Goal: Information Seeking & Learning: Learn about a topic

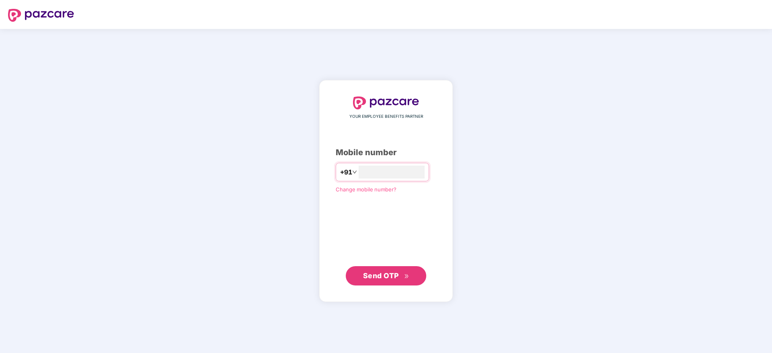
type input "**********"
click at [371, 274] on span "Send OTP" at bounding box center [381, 275] width 36 height 8
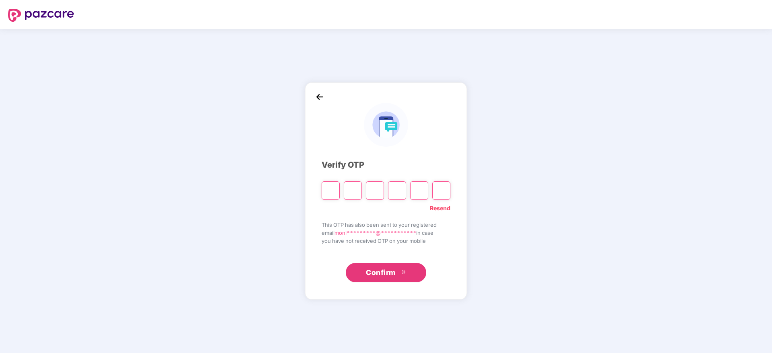
type input "*"
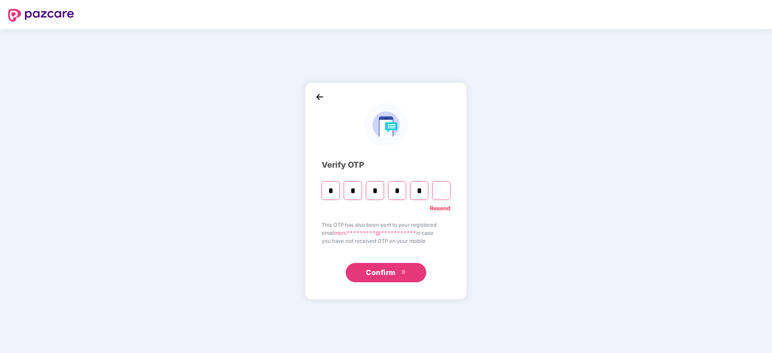
type input "*"
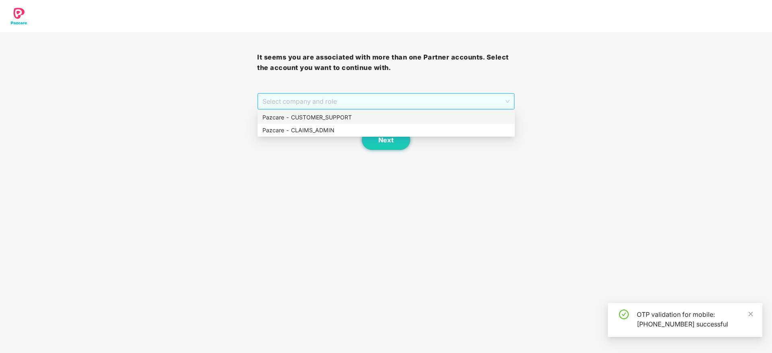
click at [369, 100] on span "Select company and role" at bounding box center [385, 101] width 247 height 15
click at [348, 115] on div "Pazcare - CUSTOMER_SUPPORT" at bounding box center [385, 117] width 247 height 9
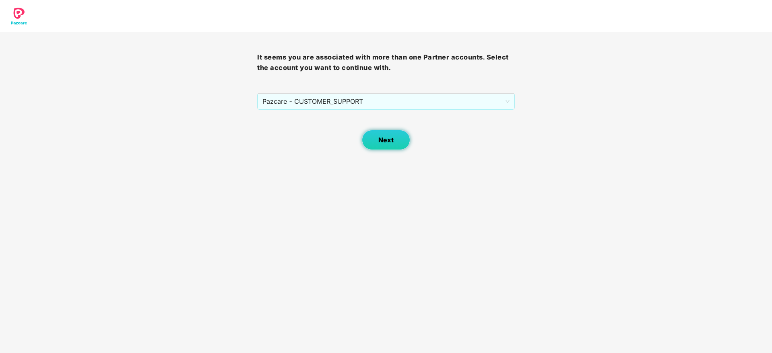
click at [381, 146] on button "Next" at bounding box center [386, 140] width 48 height 20
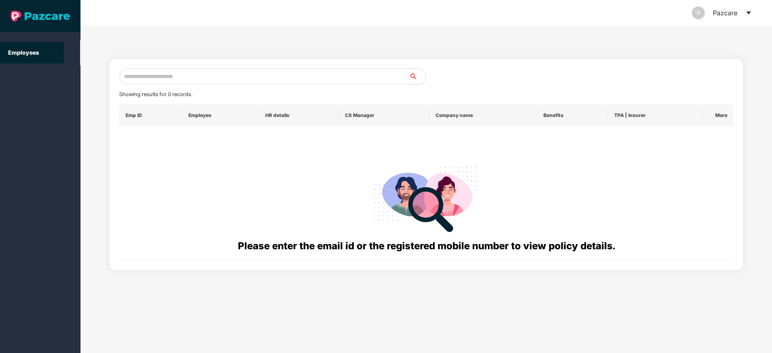
click at [227, 73] on input "text" at bounding box center [264, 76] width 290 height 16
paste input "**********"
click at [132, 77] on input "**********" at bounding box center [264, 76] width 290 height 16
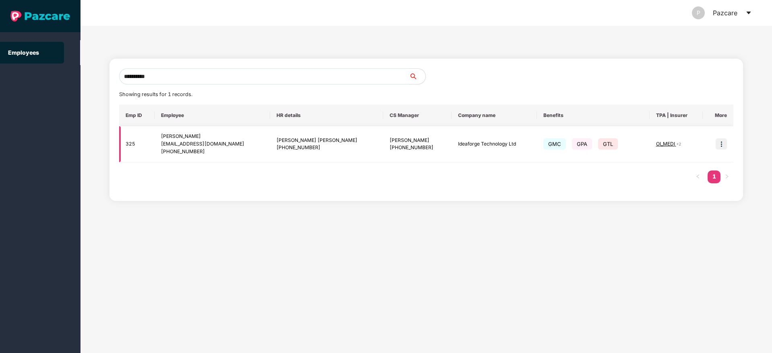
type input "**********"
click at [724, 144] on img at bounding box center [720, 143] width 11 height 11
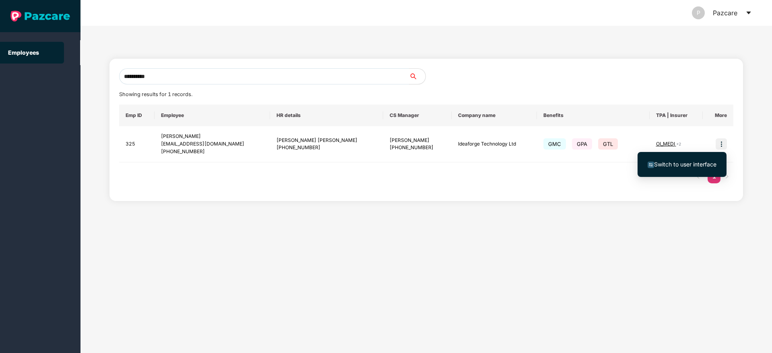
click at [687, 165] on span "Switch to user interface" at bounding box center [685, 164] width 62 height 7
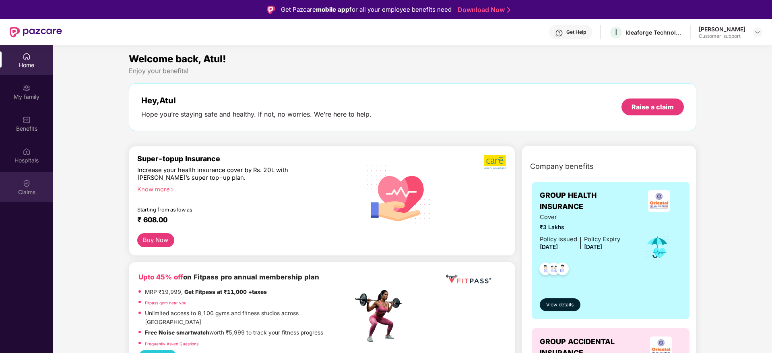
click at [26, 186] on img at bounding box center [27, 183] width 8 height 8
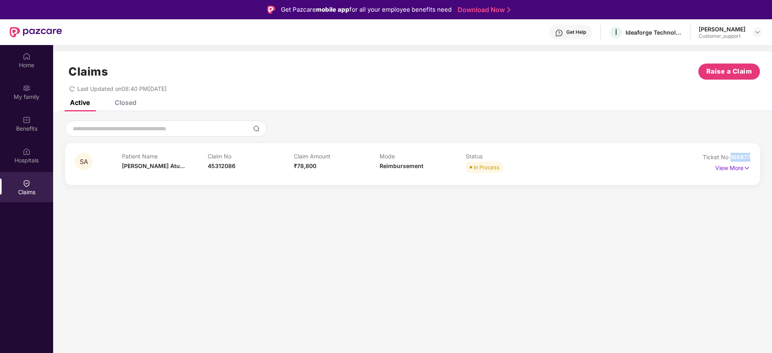
drag, startPoint x: 752, startPoint y: 155, endPoint x: 732, endPoint y: 157, distance: 20.6
click at [732, 157] on div "SA Patient Name [PERSON_NAME]... Claim No 45312086 Claim Amount ₹78,800 Mode Re…" at bounding box center [412, 164] width 695 height 42
copy span "165677"
click at [742, 171] on p "View More" at bounding box center [732, 167] width 35 height 11
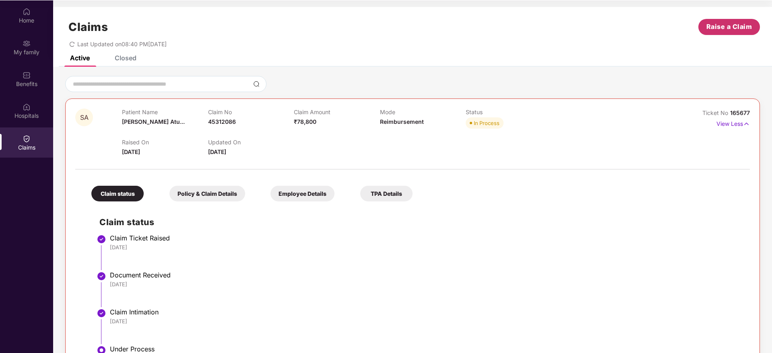
click at [727, 26] on span "Raise a Claim" at bounding box center [729, 27] width 46 height 10
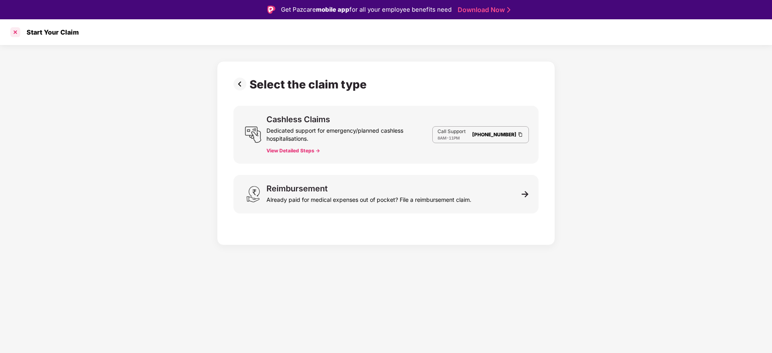
click at [14, 31] on div at bounding box center [15, 32] width 13 height 13
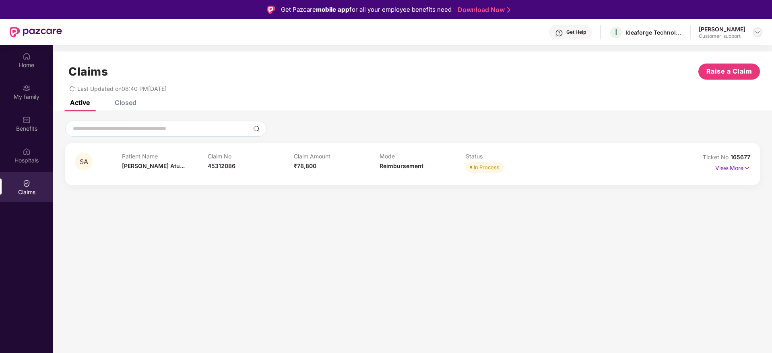
click at [757, 32] on img at bounding box center [757, 32] width 6 height 6
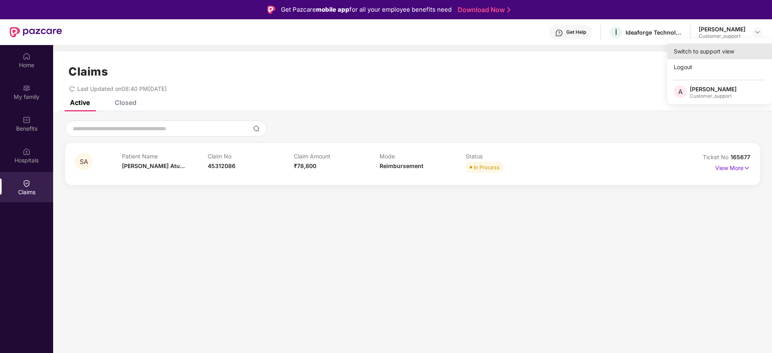
click at [709, 52] on div "Switch to support view" at bounding box center [719, 51] width 105 height 16
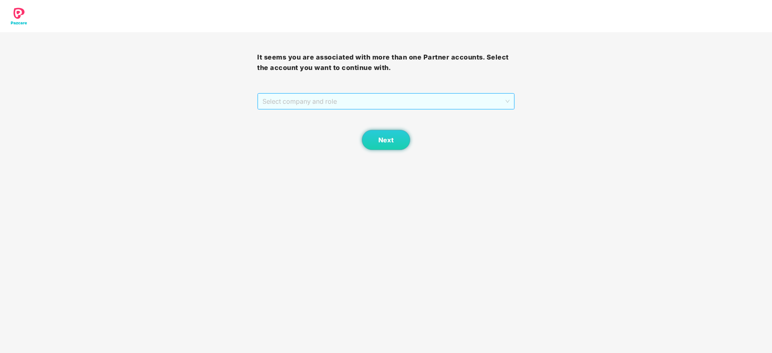
click at [457, 98] on span "Select company and role" at bounding box center [385, 101] width 247 height 15
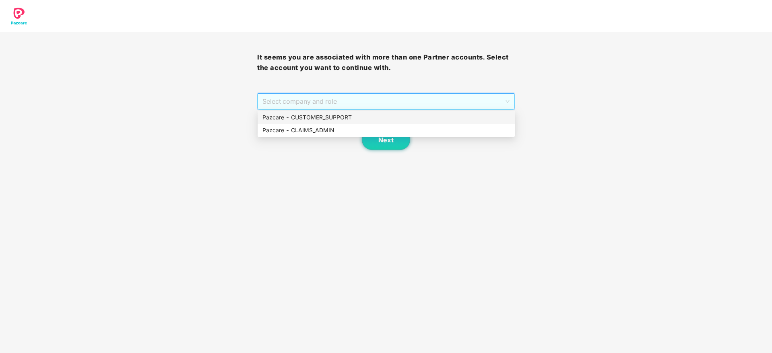
click at [373, 120] on div "Pazcare - CUSTOMER_SUPPORT" at bounding box center [385, 117] width 247 height 9
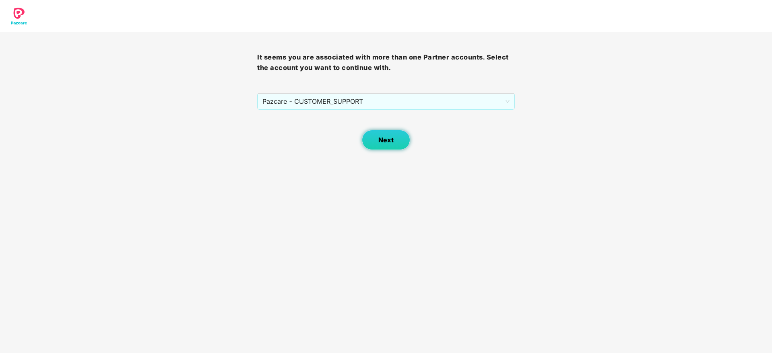
click at [391, 140] on span "Next" at bounding box center [385, 140] width 15 height 8
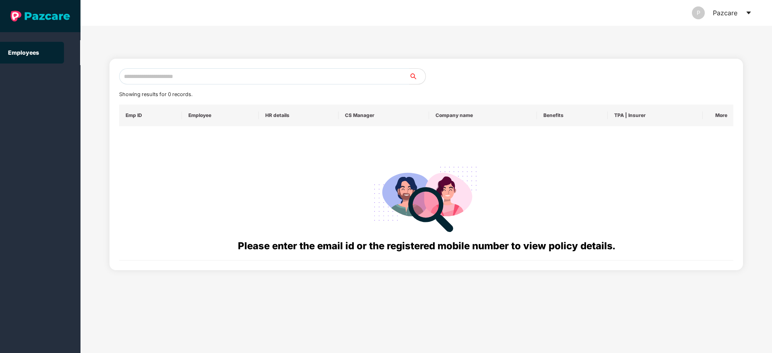
click at [231, 80] on input "text" at bounding box center [264, 76] width 290 height 16
paste input "**********"
click at [245, 74] on input "**********" at bounding box center [264, 76] width 290 height 16
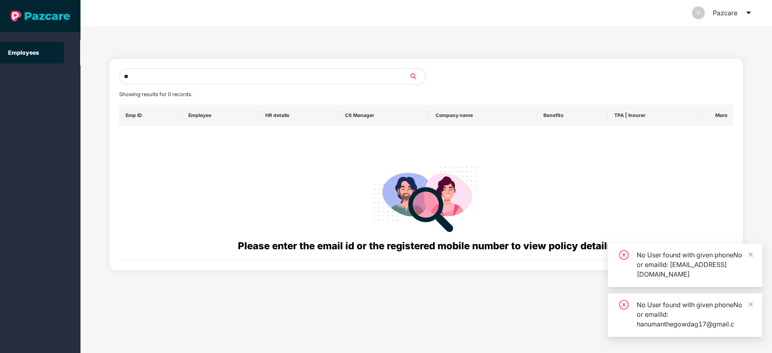
type input "*"
paste input "**********"
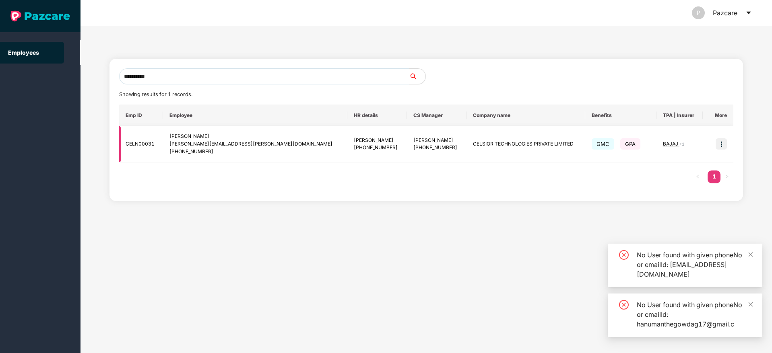
type input "**********"
click at [727, 146] on img at bounding box center [720, 143] width 11 height 11
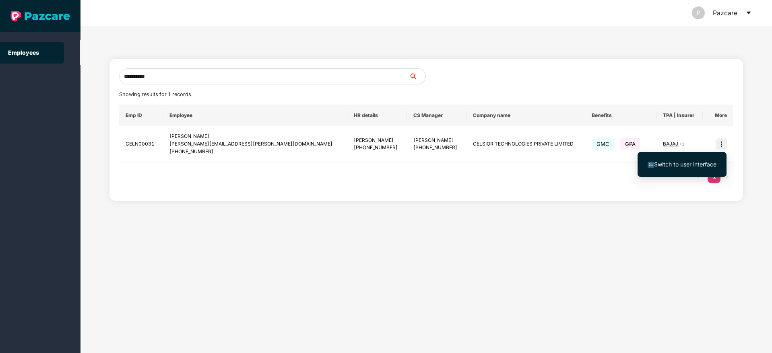
click at [691, 161] on span "Switch to user interface" at bounding box center [685, 164] width 62 height 7
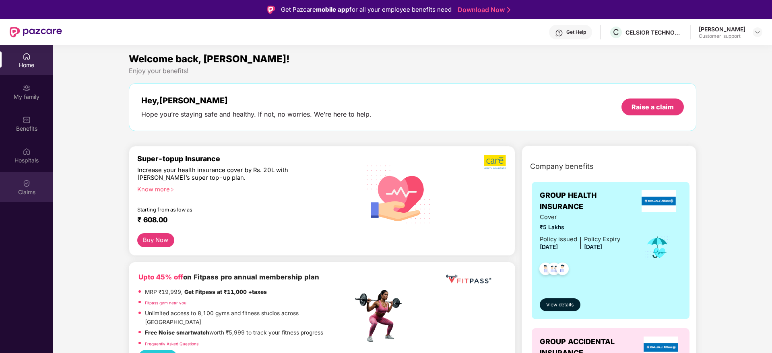
click at [21, 186] on div "Claims" at bounding box center [26, 187] width 53 height 30
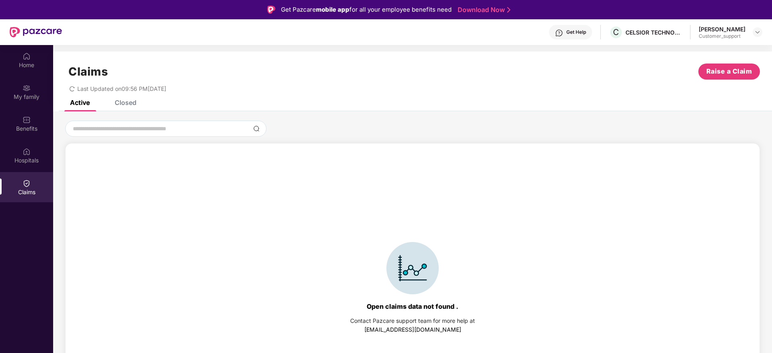
click at [131, 104] on div "Closed" at bounding box center [126, 103] width 22 height 8
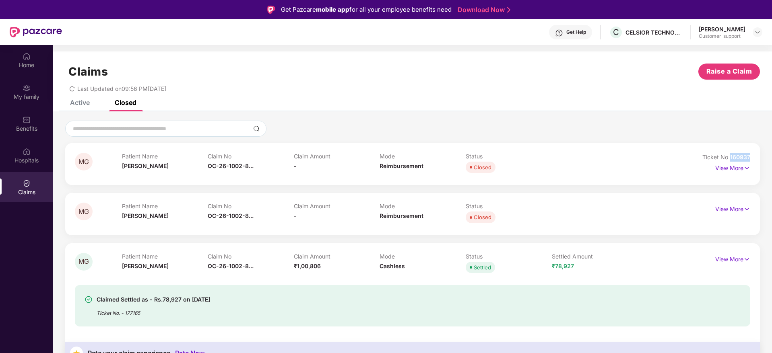
drag, startPoint x: 752, startPoint y: 155, endPoint x: 728, endPoint y: 157, distance: 23.9
click at [728, 157] on div "MG Patient Name [PERSON_NAME] Claim No OC-26-1002-8... Claim Amount - Mode Reim…" at bounding box center [412, 164] width 695 height 42
copy span "160937"
click at [747, 208] on img at bounding box center [746, 209] width 7 height 9
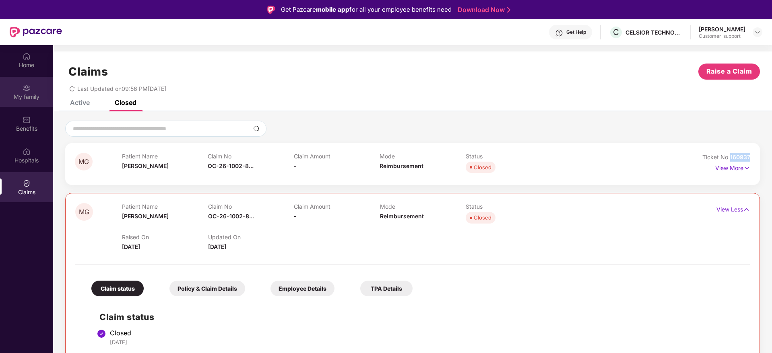
click at [26, 91] on img at bounding box center [27, 88] width 8 height 8
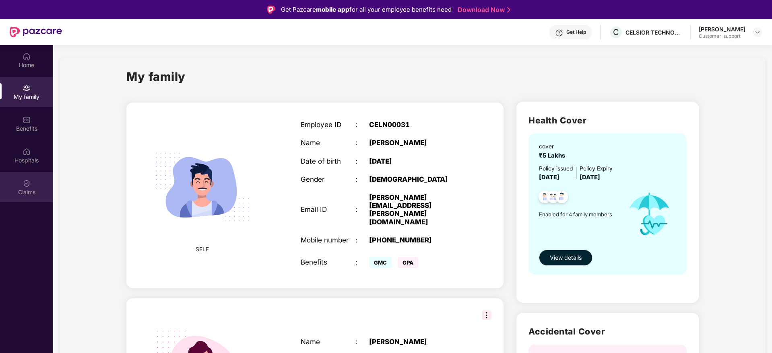
click at [23, 192] on div "Claims" at bounding box center [26, 192] width 53 height 8
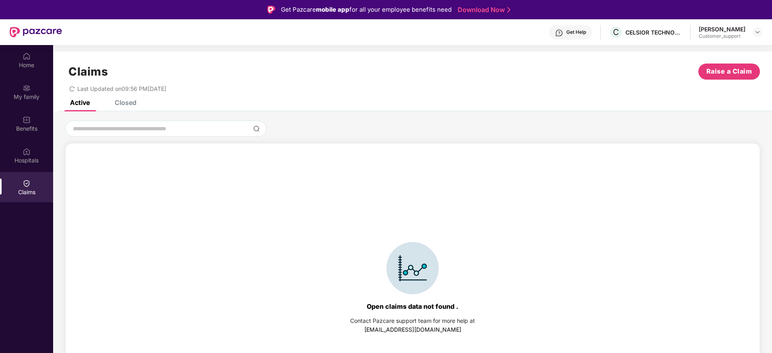
click at [132, 107] on div "Closed" at bounding box center [120, 103] width 34 height 18
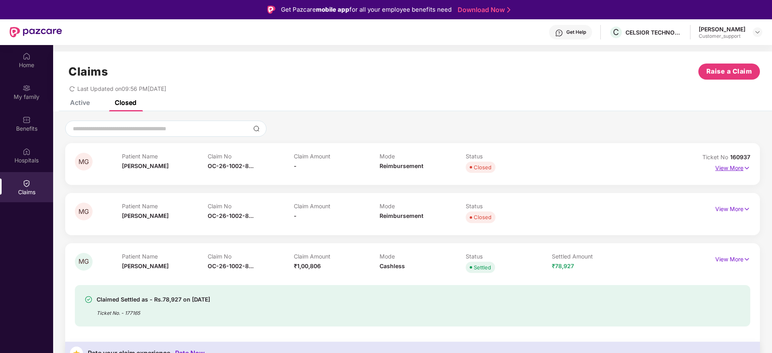
click at [744, 165] on img at bounding box center [746, 168] width 7 height 9
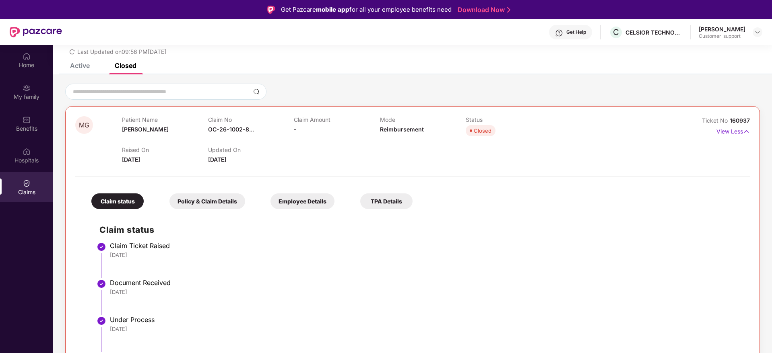
scroll to position [36, 0]
click at [760, 34] on img at bounding box center [757, 32] width 6 height 6
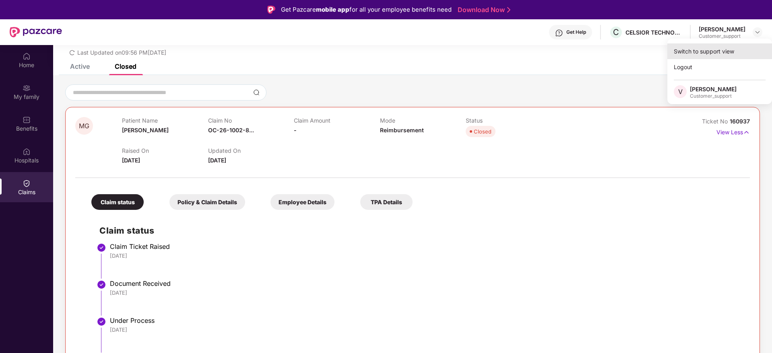
click at [701, 49] on div "Switch to support view" at bounding box center [719, 51] width 105 height 16
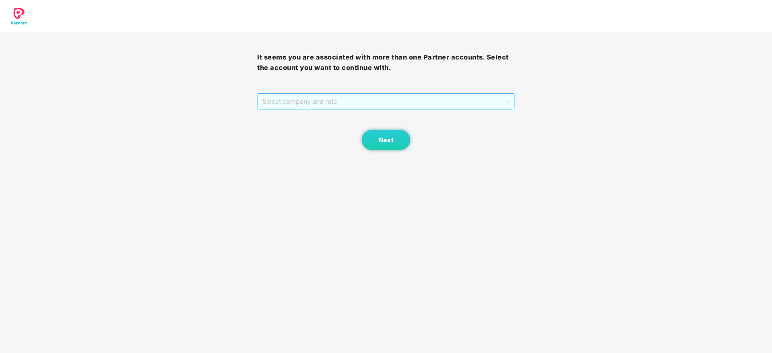
click at [489, 101] on span "Select company and role" at bounding box center [385, 101] width 247 height 15
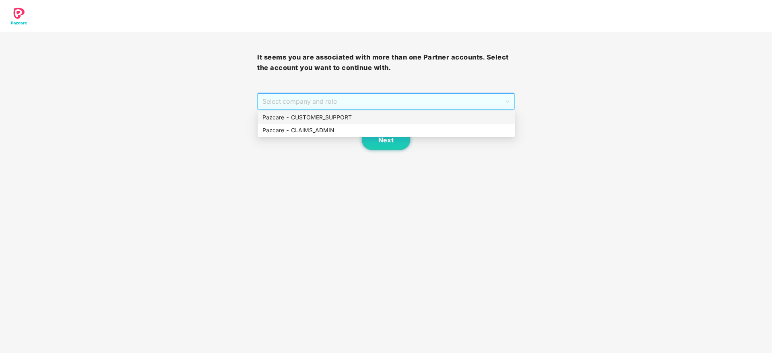
click at [374, 118] on div "Pazcare - CUSTOMER_SUPPORT" at bounding box center [385, 117] width 247 height 9
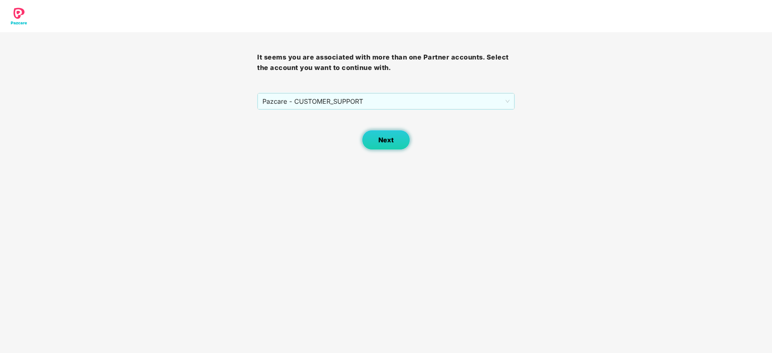
click at [389, 145] on button "Next" at bounding box center [386, 140] width 48 height 20
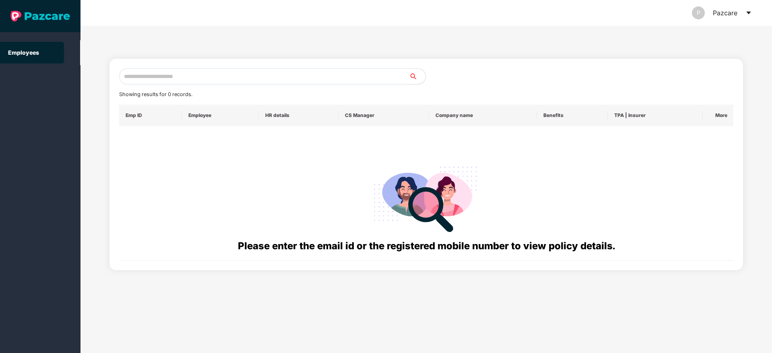
click at [254, 78] on input "text" at bounding box center [264, 76] width 290 height 16
paste input "**********"
click at [130, 76] on input "**********" at bounding box center [264, 76] width 290 height 16
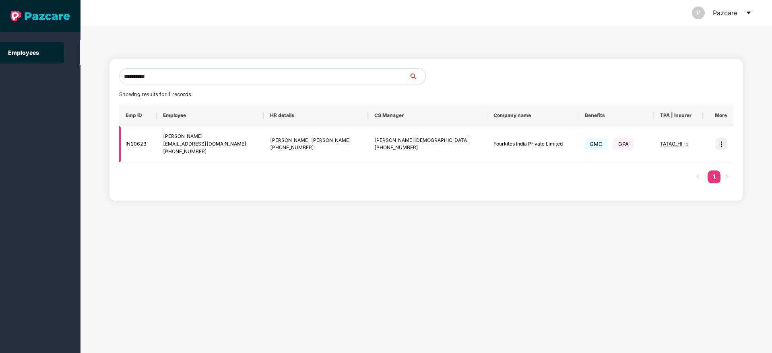
type input "**********"
click at [714, 143] on td at bounding box center [718, 144] width 31 height 36
click at [722, 143] on img at bounding box center [720, 143] width 11 height 11
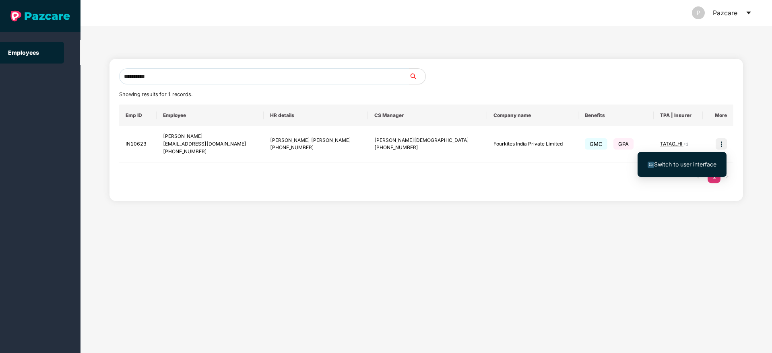
click at [692, 165] on span "Switch to user interface" at bounding box center [685, 164] width 62 height 7
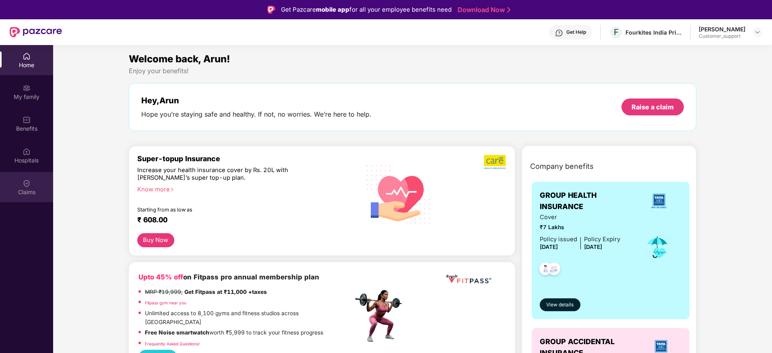
click at [21, 188] on div "Claims" at bounding box center [26, 187] width 53 height 30
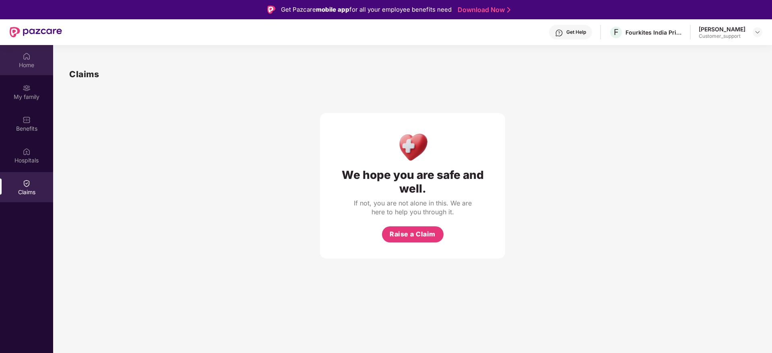
click at [25, 55] on img at bounding box center [27, 56] width 8 height 8
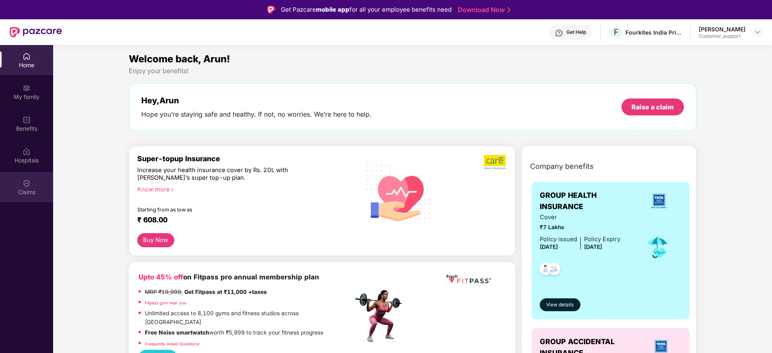
click at [29, 181] on img at bounding box center [27, 183] width 8 height 8
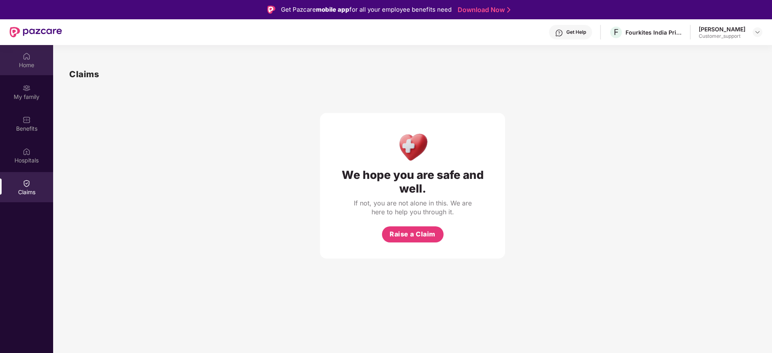
click at [29, 59] on img at bounding box center [27, 56] width 8 height 8
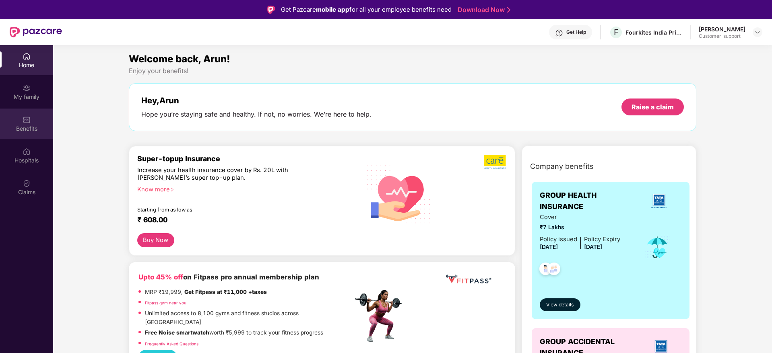
click at [28, 122] on img at bounding box center [27, 120] width 8 height 8
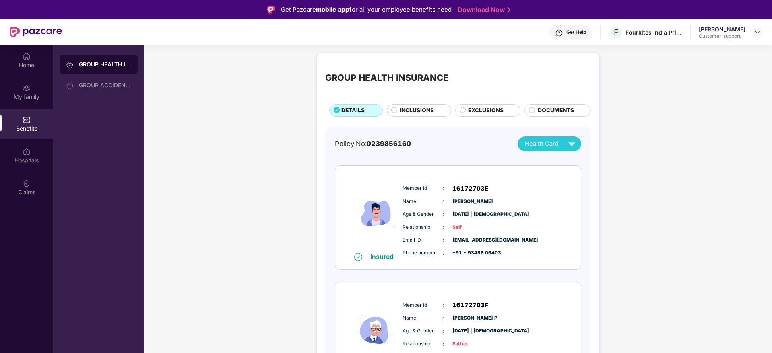
click at [489, 242] on span "[EMAIL_ADDRESS][DOMAIN_NAME]" at bounding box center [472, 241] width 40 height 8
copy span "[EMAIL_ADDRESS][DOMAIN_NAME]"
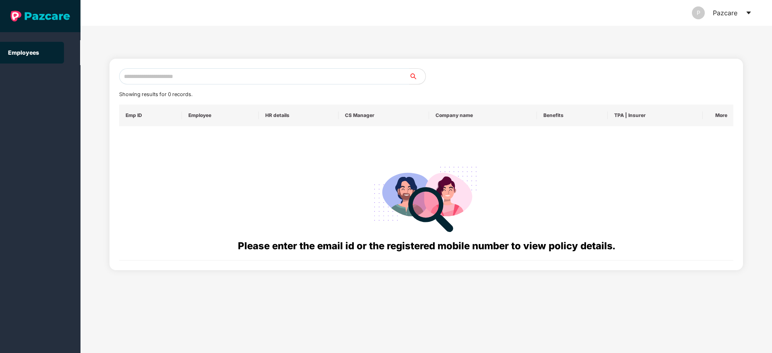
click at [167, 75] on input "text" at bounding box center [264, 76] width 290 height 16
paste input "**********"
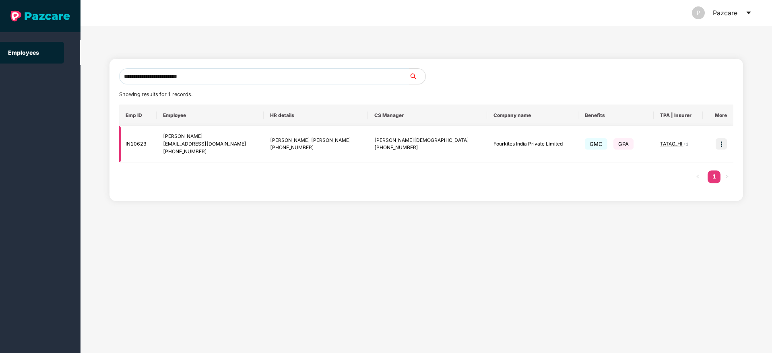
type input "**********"
click at [724, 146] on img at bounding box center [720, 143] width 11 height 11
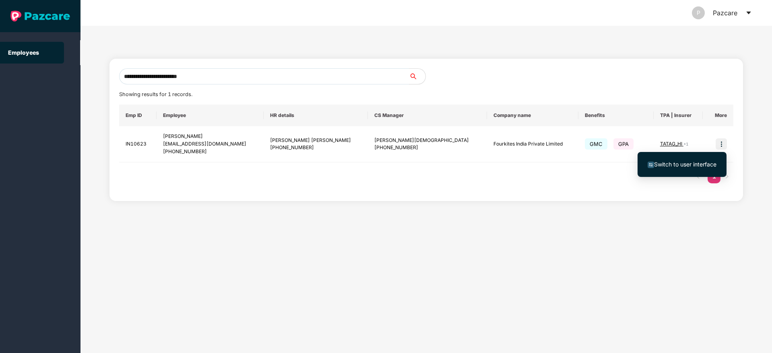
click at [688, 163] on span "Switch to user interface" at bounding box center [685, 164] width 62 height 7
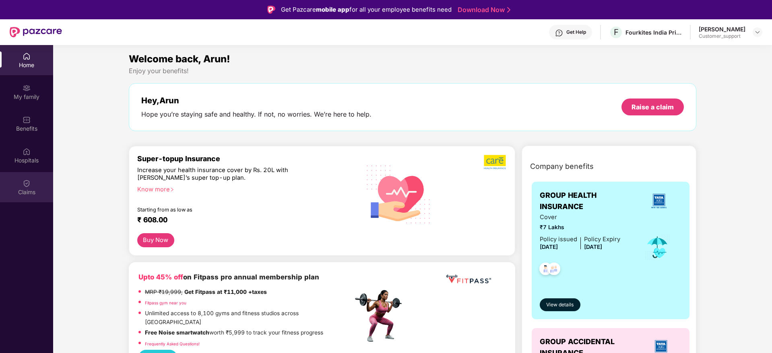
click at [30, 188] on div "Claims" at bounding box center [26, 192] width 53 height 8
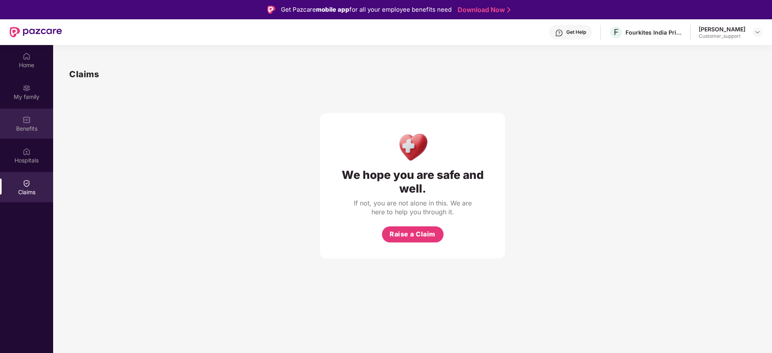
click at [30, 138] on div "Benefits" at bounding box center [26, 124] width 53 height 30
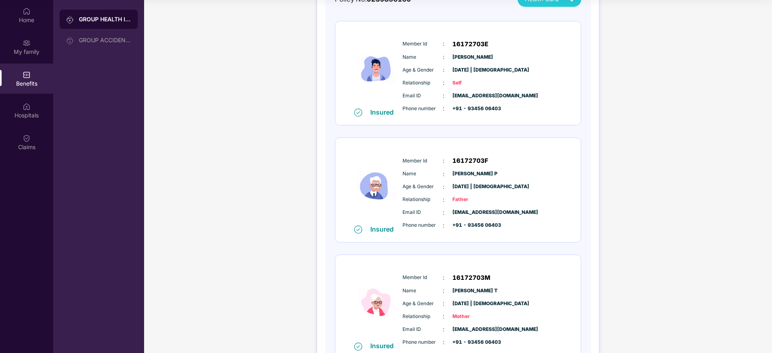
scroll to position [101, 0]
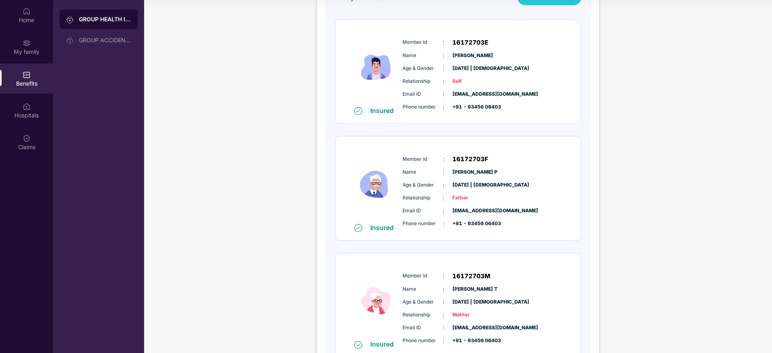
click at [490, 94] on span "[EMAIL_ADDRESS][DOMAIN_NAME]" at bounding box center [472, 95] width 40 height 8
copy span "[EMAIL_ADDRESS][DOMAIN_NAME]"
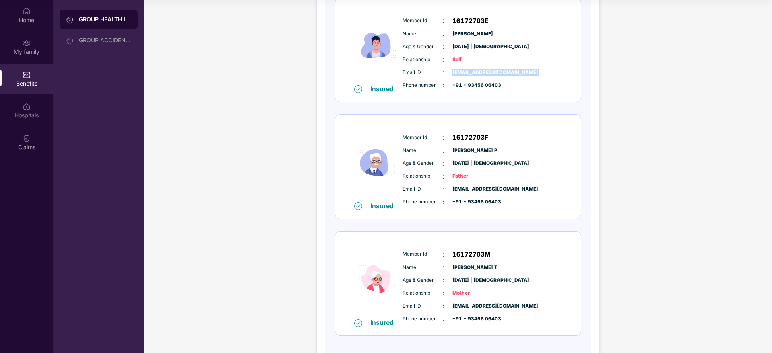
scroll to position [155, 0]
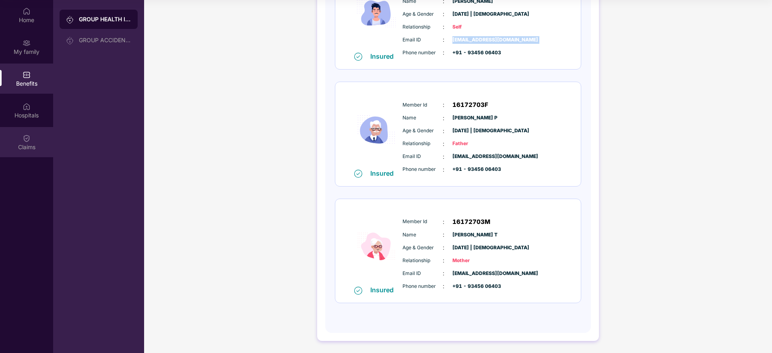
click at [26, 137] on img at bounding box center [27, 138] width 8 height 8
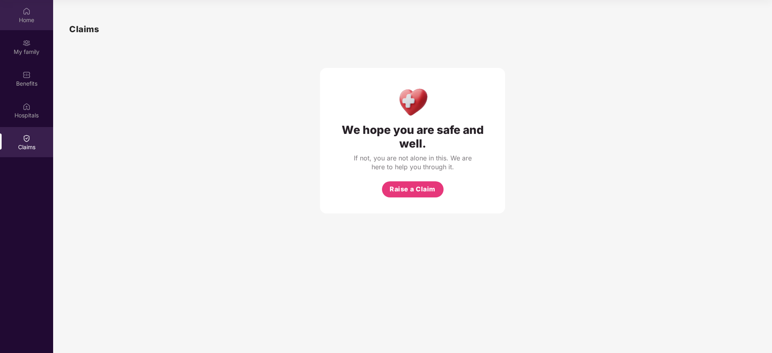
click at [19, 21] on div "Home" at bounding box center [26, 20] width 53 height 8
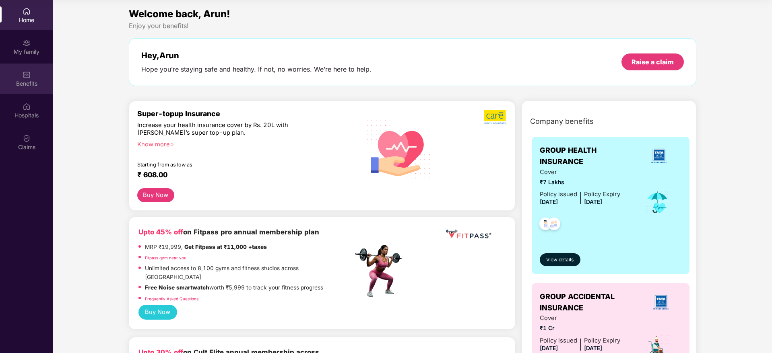
click at [39, 89] on div "Benefits" at bounding box center [26, 79] width 53 height 30
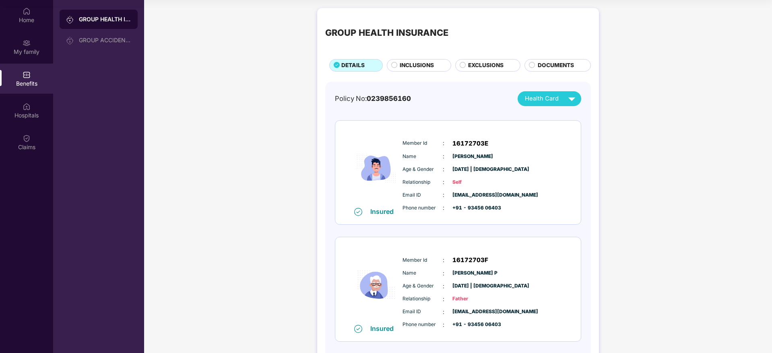
click at [476, 196] on span "[EMAIL_ADDRESS][DOMAIN_NAME]" at bounding box center [472, 196] width 40 height 8
copy span "[EMAIL_ADDRESS][DOMAIN_NAME]"
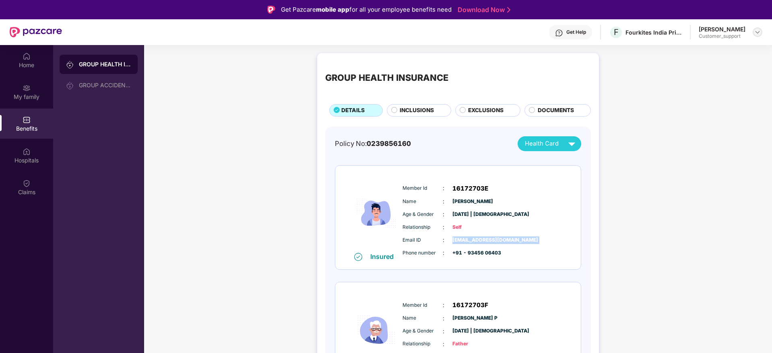
click at [760, 33] on img at bounding box center [757, 32] width 6 height 6
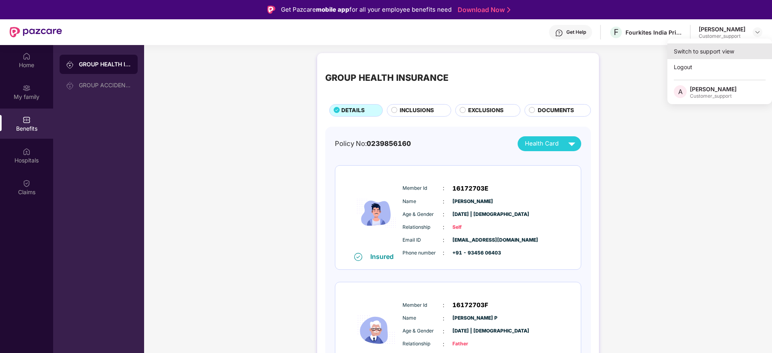
click at [704, 53] on div "Switch to support view" at bounding box center [719, 51] width 105 height 16
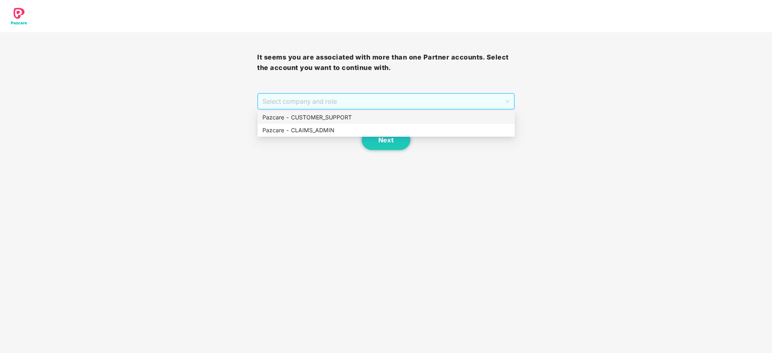
click at [408, 104] on span "Select company and role" at bounding box center [385, 101] width 247 height 15
click at [354, 122] on div "Pazcare - CUSTOMER_SUPPORT" at bounding box center [385, 117] width 247 height 9
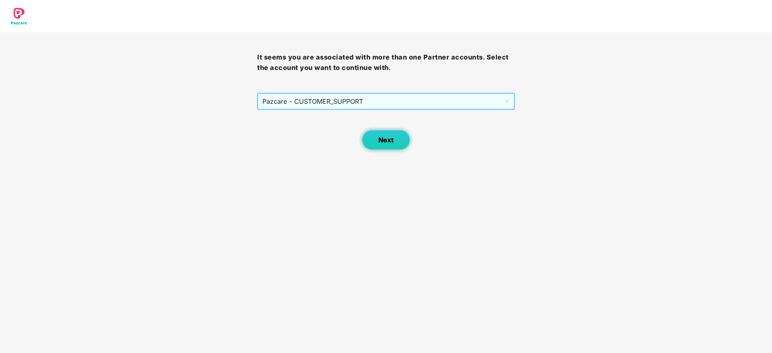
click at [387, 138] on span "Next" at bounding box center [385, 140] width 15 height 8
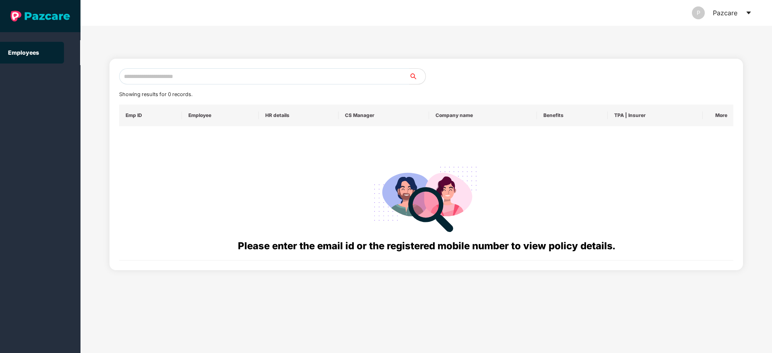
click at [160, 79] on input "text" at bounding box center [264, 76] width 290 height 16
paste input "**********"
click at [130, 77] on input "**********" at bounding box center [264, 76] width 290 height 16
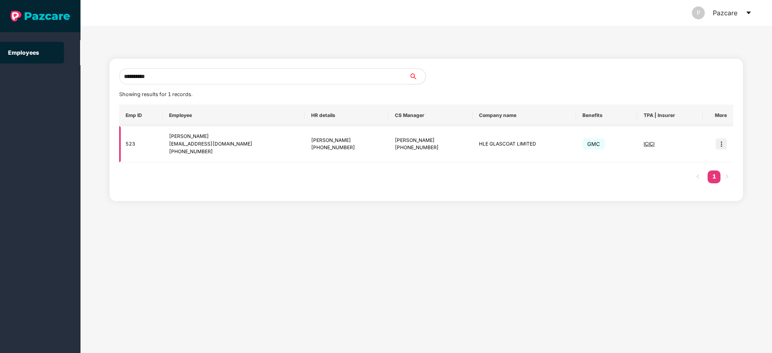
type input "**********"
click at [722, 146] on img at bounding box center [720, 143] width 11 height 11
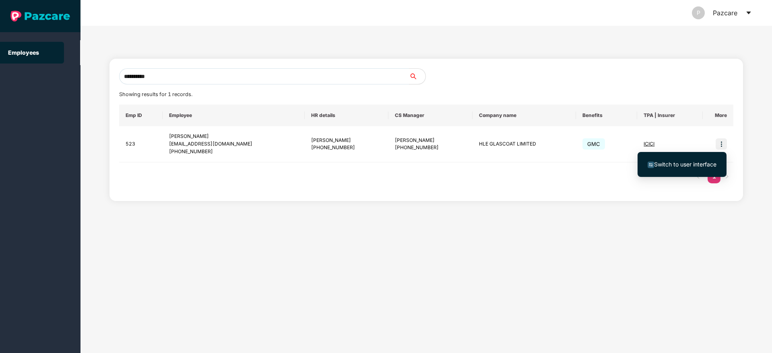
click at [687, 164] on span "Switch to user interface" at bounding box center [685, 164] width 62 height 7
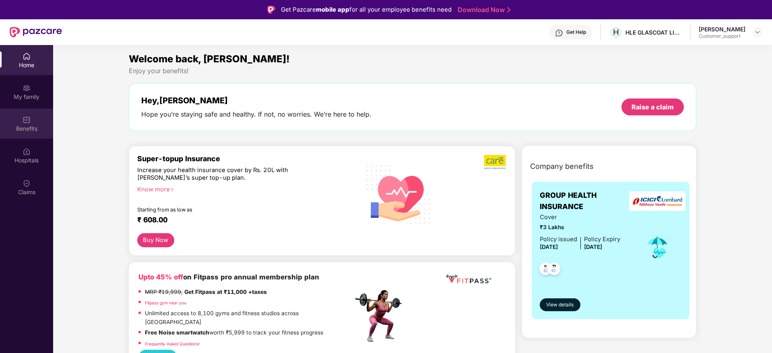
click at [25, 122] on img at bounding box center [27, 120] width 8 height 8
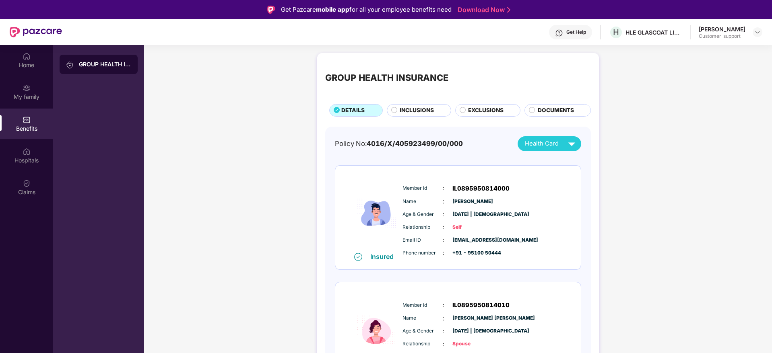
click at [411, 112] on span "INCLUSIONS" at bounding box center [417, 110] width 34 height 9
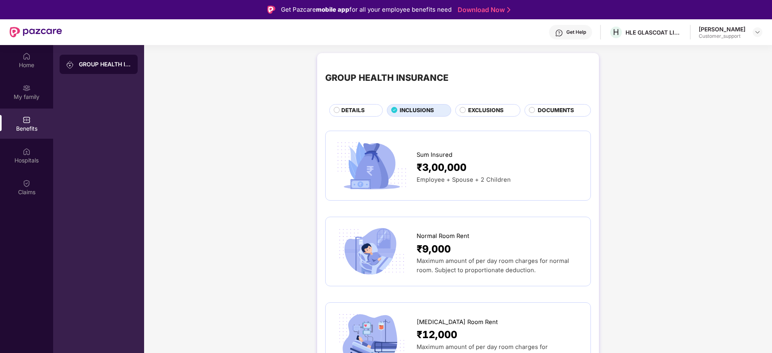
click at [555, 33] on img at bounding box center [559, 33] width 8 height 8
click at [758, 33] on img at bounding box center [757, 32] width 6 height 6
click at [715, 54] on div "Switch to support view" at bounding box center [719, 51] width 105 height 16
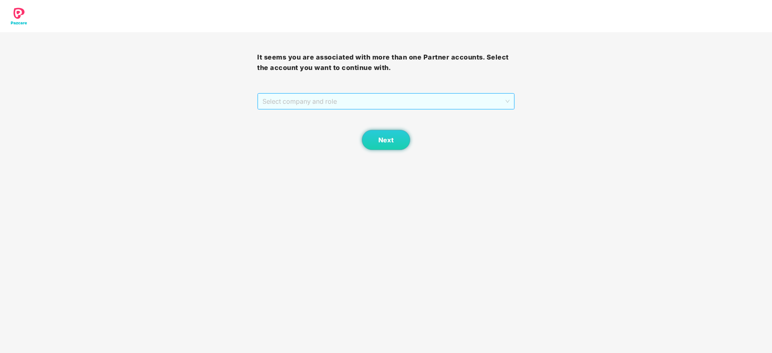
click at [437, 103] on span "Select company and role" at bounding box center [385, 101] width 247 height 15
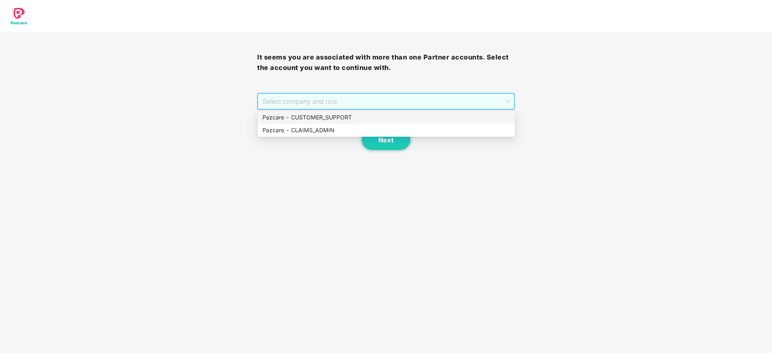
click at [337, 115] on div "Pazcare - CUSTOMER_SUPPORT" at bounding box center [385, 117] width 247 height 9
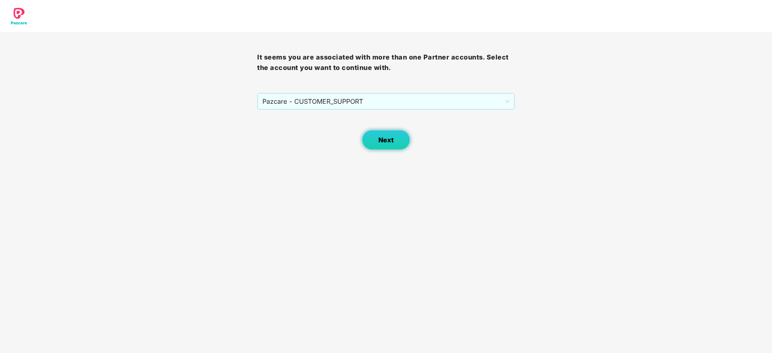
click at [383, 143] on span "Next" at bounding box center [385, 140] width 15 height 8
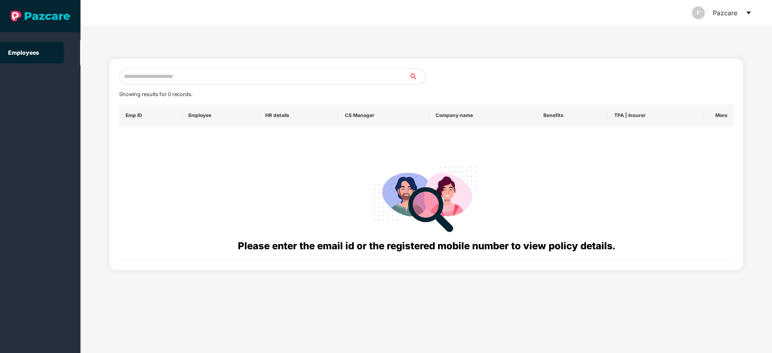
click at [159, 76] on input "text" at bounding box center [264, 76] width 290 height 16
paste input "**********"
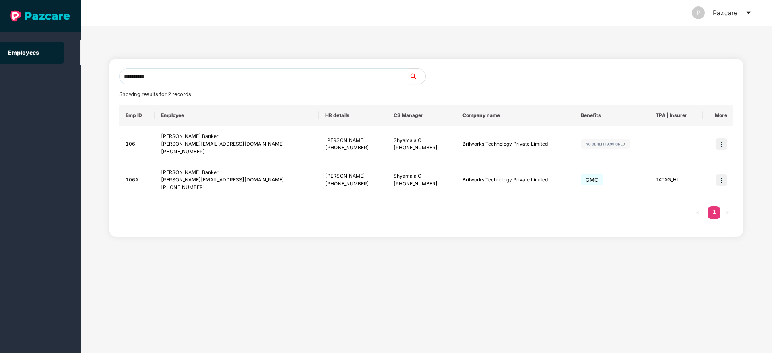
click at [256, 80] on input "**********" at bounding box center [264, 76] width 290 height 16
type input "*"
paste input "**********"
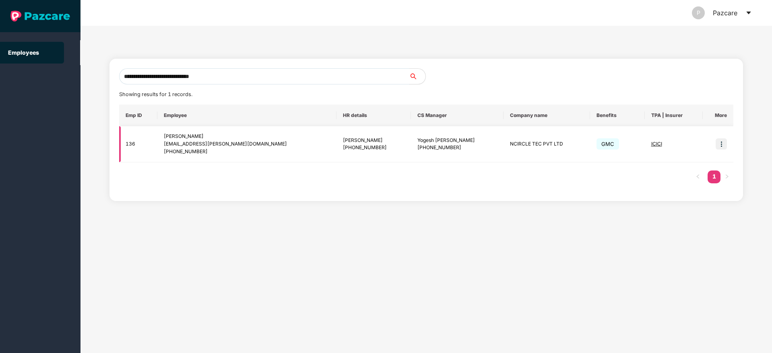
type input "**********"
click at [720, 143] on img at bounding box center [720, 143] width 11 height 11
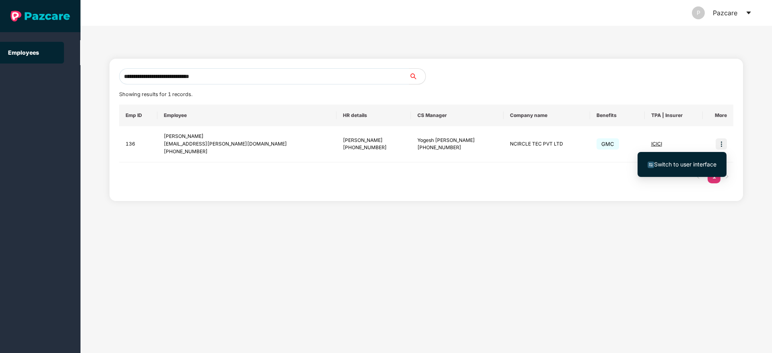
click at [682, 165] on span "Switch to user interface" at bounding box center [685, 164] width 62 height 7
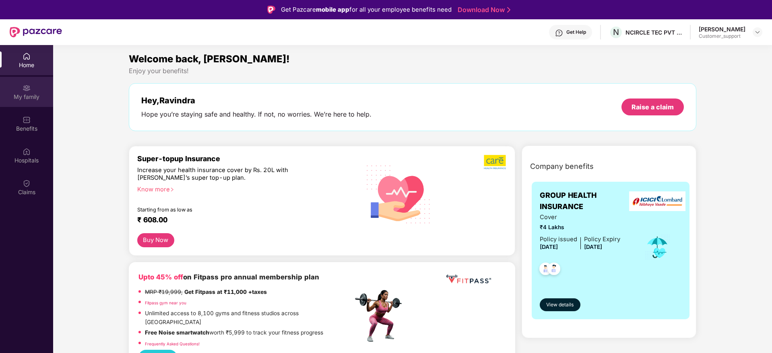
click at [22, 90] on div "My family" at bounding box center [26, 92] width 53 height 30
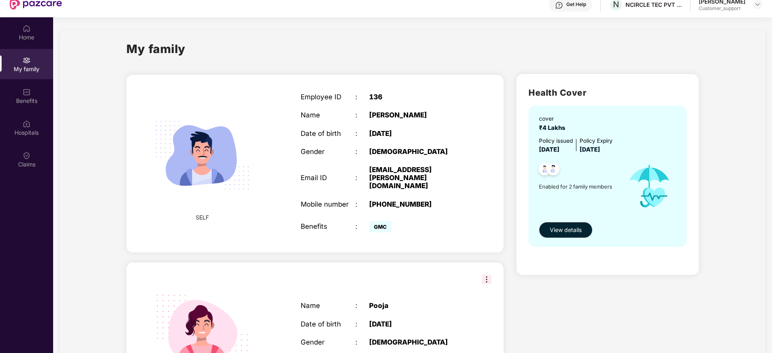
scroll to position [27, 0]
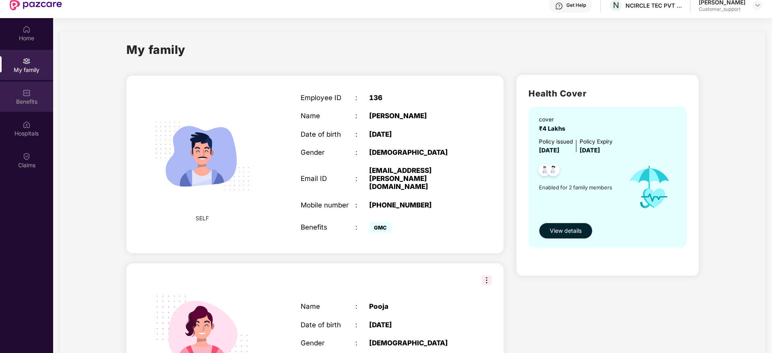
click at [18, 99] on div "Benefits" at bounding box center [26, 102] width 53 height 8
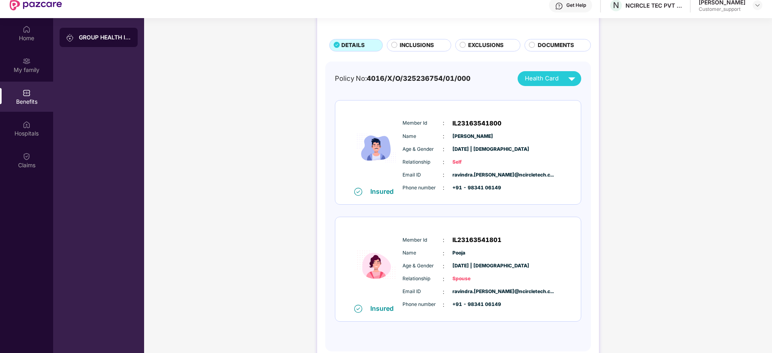
scroll to position [0, 0]
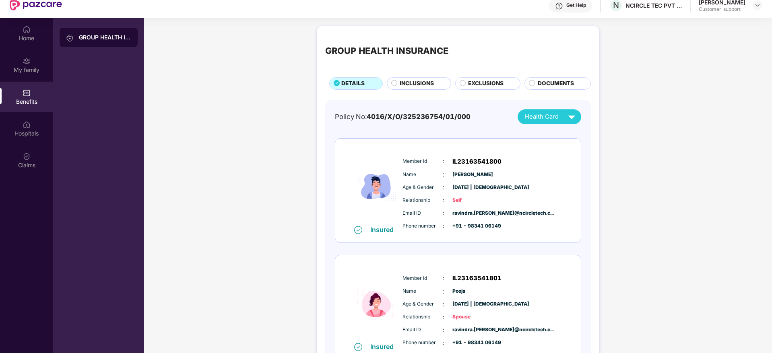
click at [414, 80] on span "INCLUSIONS" at bounding box center [417, 83] width 34 height 9
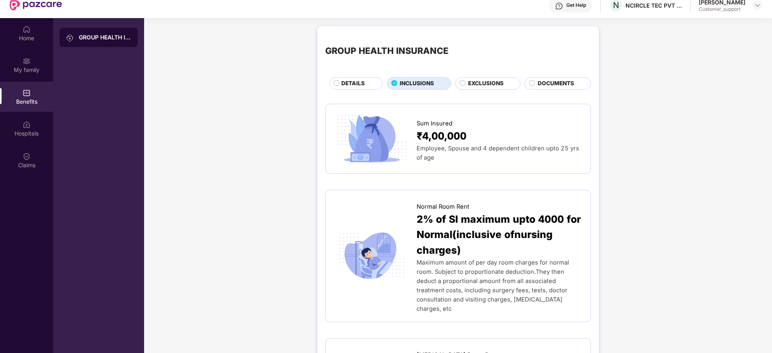
click at [443, 126] on span "Sum Insured" at bounding box center [434, 123] width 36 height 9
copy span "Insured"
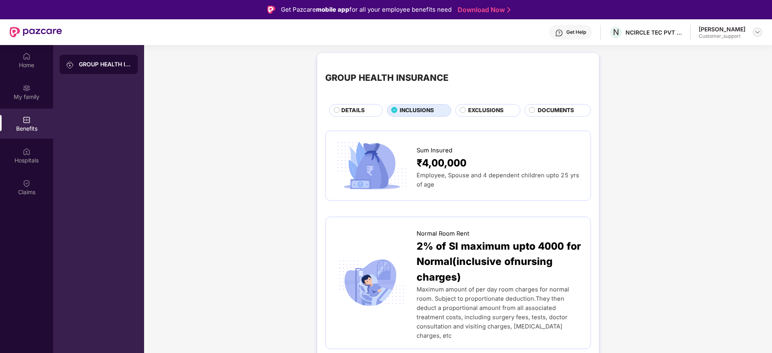
click at [756, 27] on div at bounding box center [758, 32] width 10 height 10
click at [690, 50] on div "Switch to support view" at bounding box center [719, 51] width 105 height 16
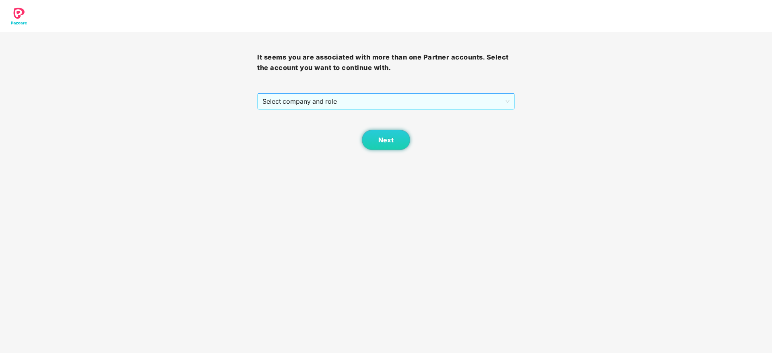
click at [381, 104] on span "Select company and role" at bounding box center [385, 101] width 247 height 15
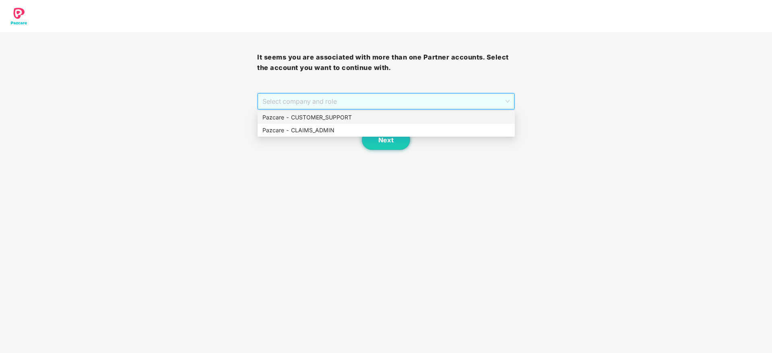
click at [340, 117] on div "Pazcare - CUSTOMER_SUPPORT" at bounding box center [385, 117] width 247 height 9
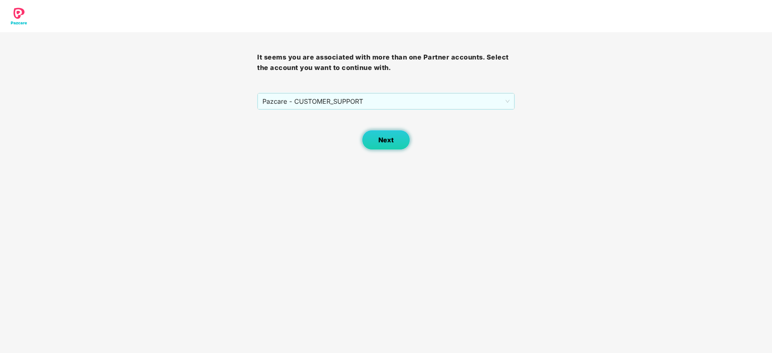
click at [379, 141] on span "Next" at bounding box center [385, 140] width 15 height 8
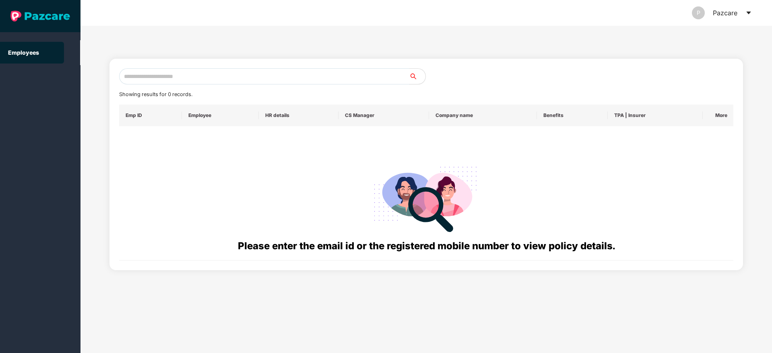
click at [157, 80] on input "text" at bounding box center [264, 76] width 290 height 16
paste input "**********"
click at [131, 78] on input "**********" at bounding box center [264, 76] width 290 height 16
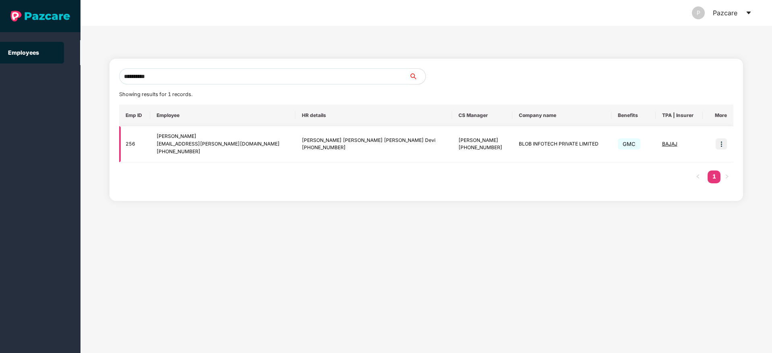
type input "**********"
click at [722, 144] on img at bounding box center [720, 143] width 11 height 11
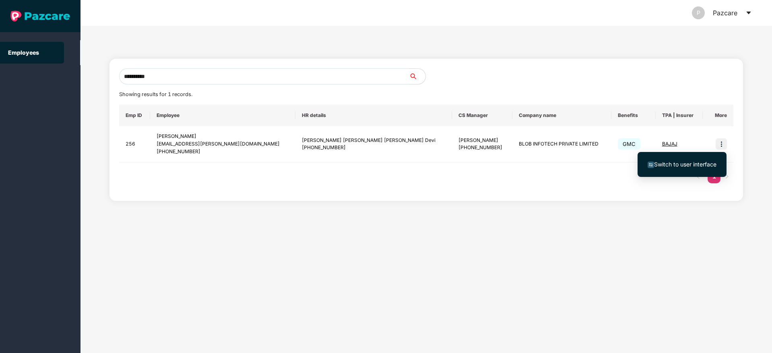
click at [695, 164] on span "Switch to user interface" at bounding box center [685, 164] width 62 height 7
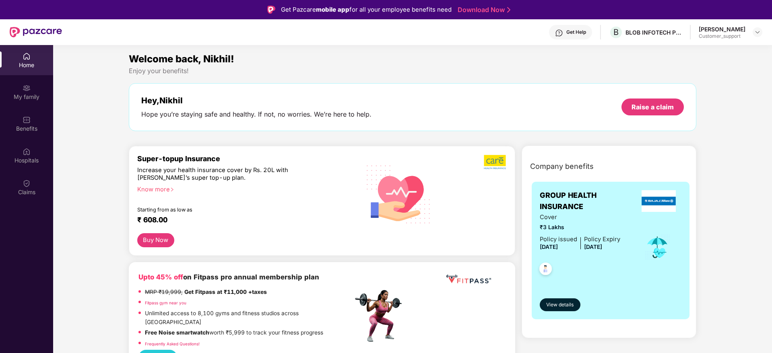
click at [695, 164] on div "Company benefits" at bounding box center [610, 166] width 171 height 21
click at [562, 31] on img at bounding box center [559, 33] width 8 height 8
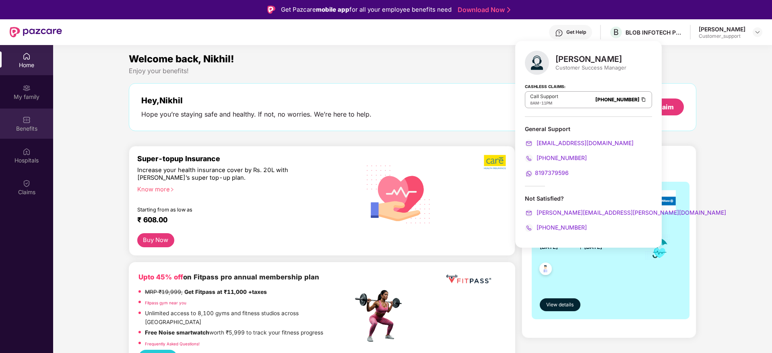
click at [26, 133] on div "Benefits" at bounding box center [26, 124] width 53 height 30
